Goal: Navigation & Orientation: Find specific page/section

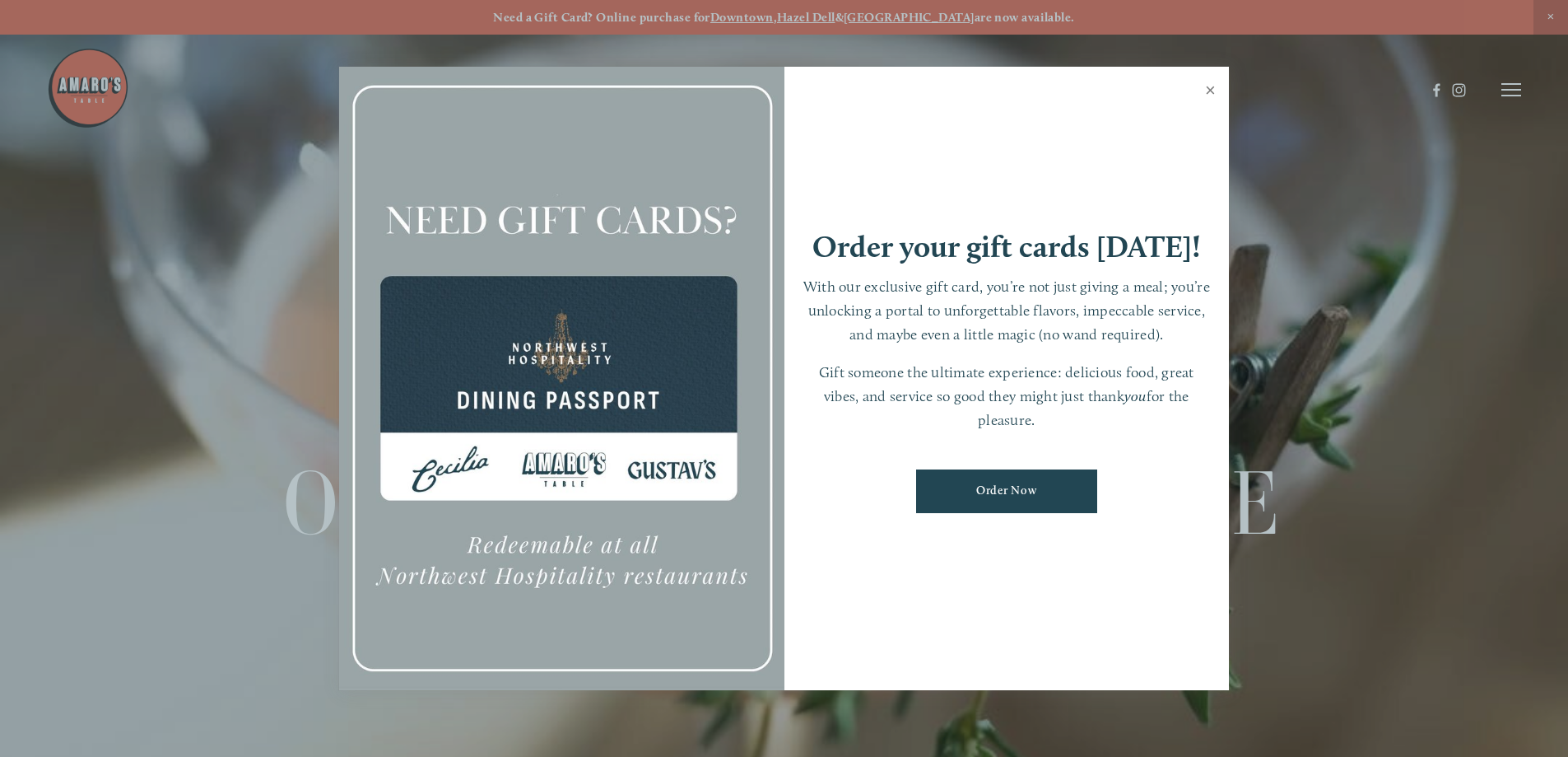
click at [1208, 87] on link "Close" at bounding box center [1210, 92] width 32 height 46
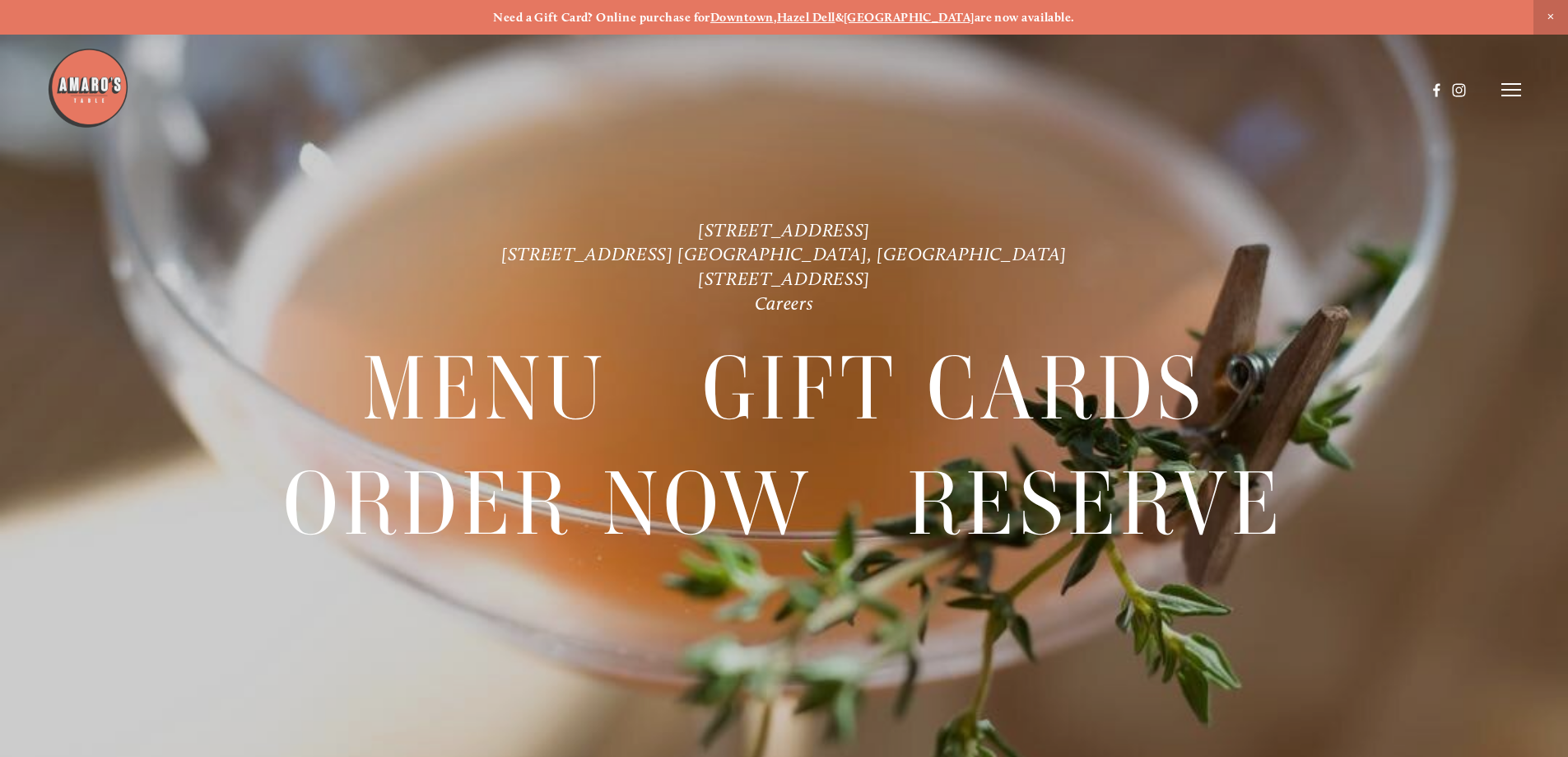
click at [1507, 90] on line at bounding box center [1511, 90] width 20 height 0
click at [1292, 82] on span "Visit" at bounding box center [1290, 89] width 28 height 16
